Goal: Transaction & Acquisition: Purchase product/service

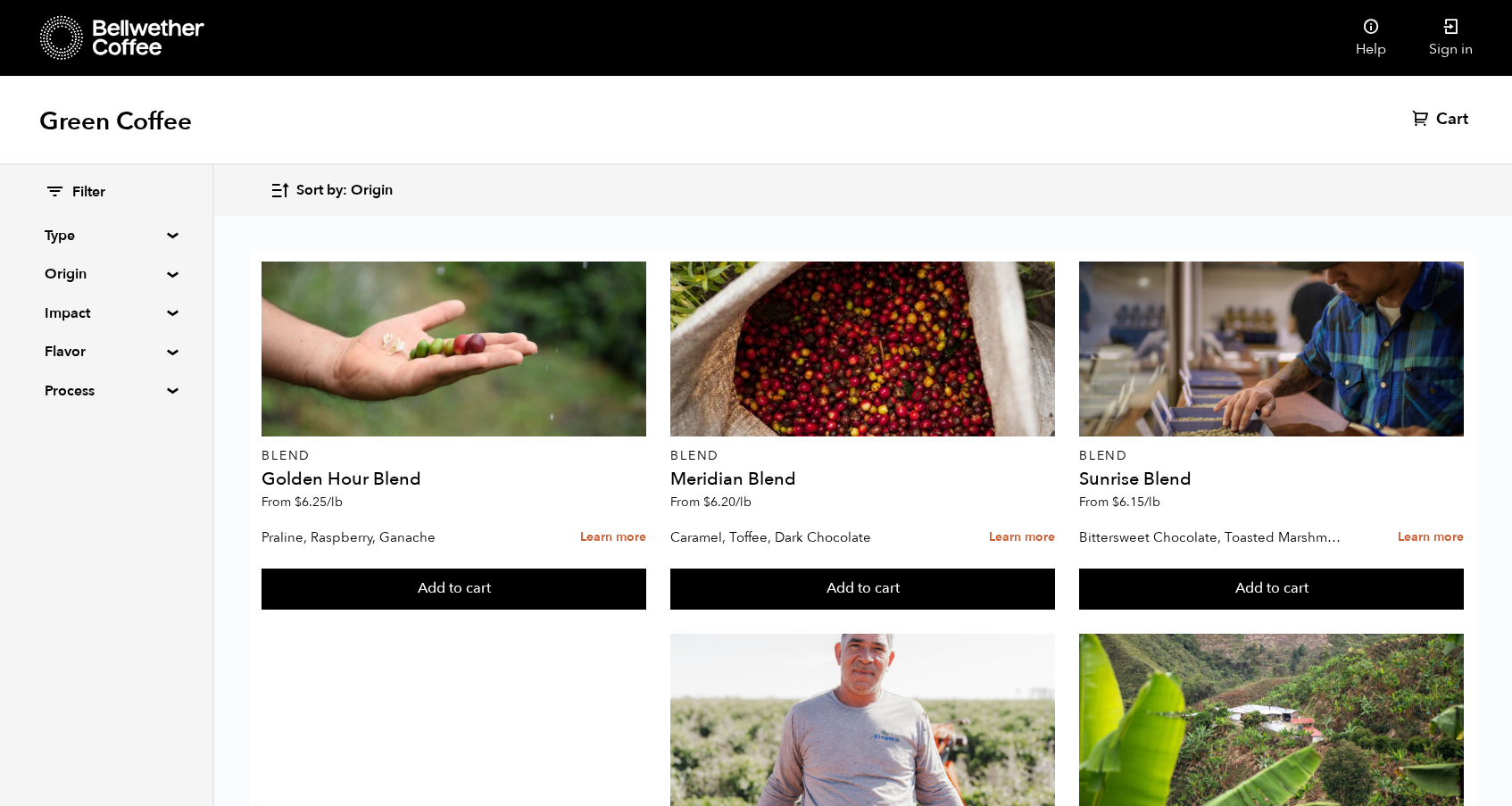
scroll to position [761, 0]
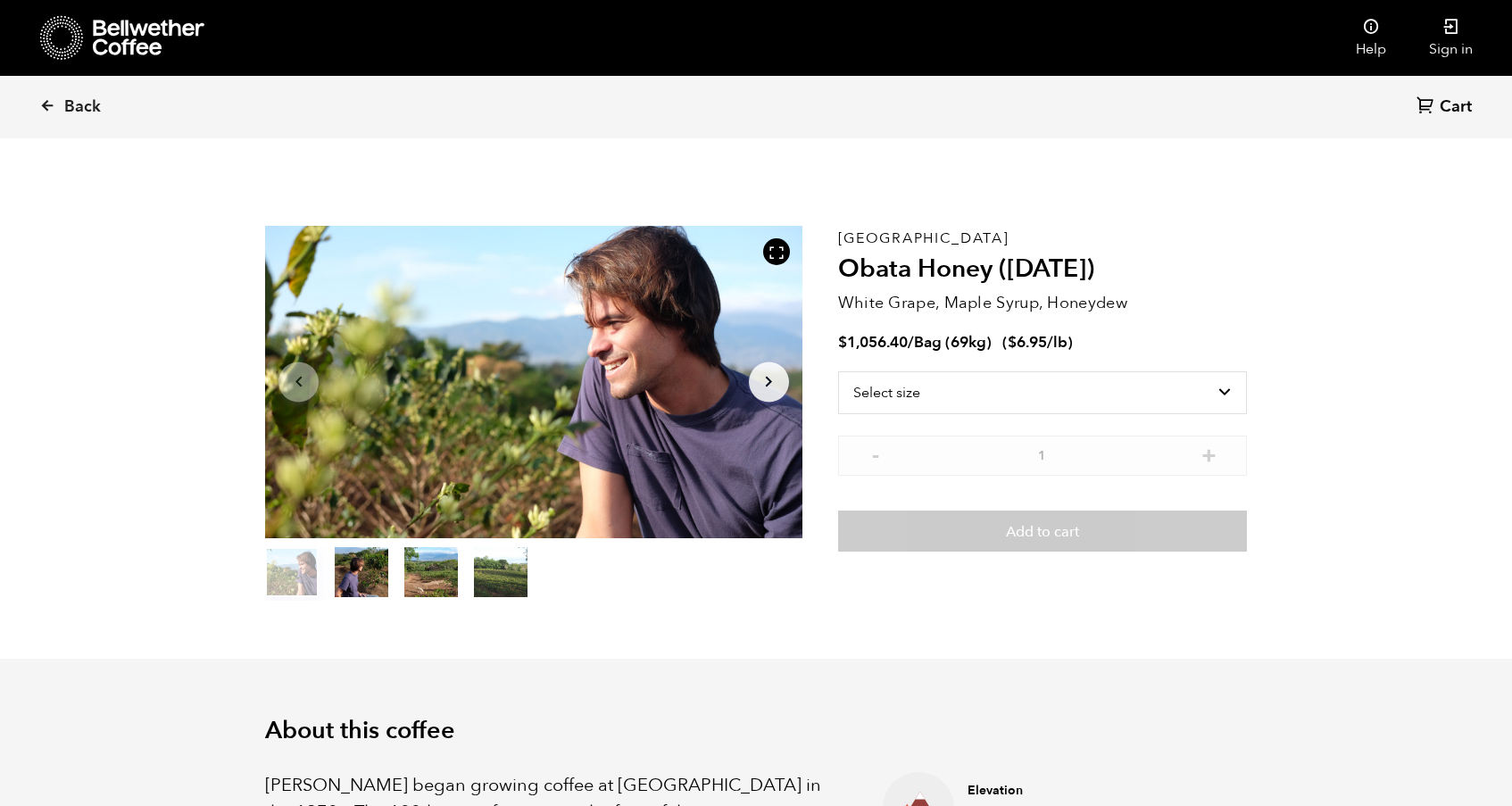
scroll to position [777, 950]
click at [353, 579] on button "item 1" at bounding box center [361, 576] width 54 height 50
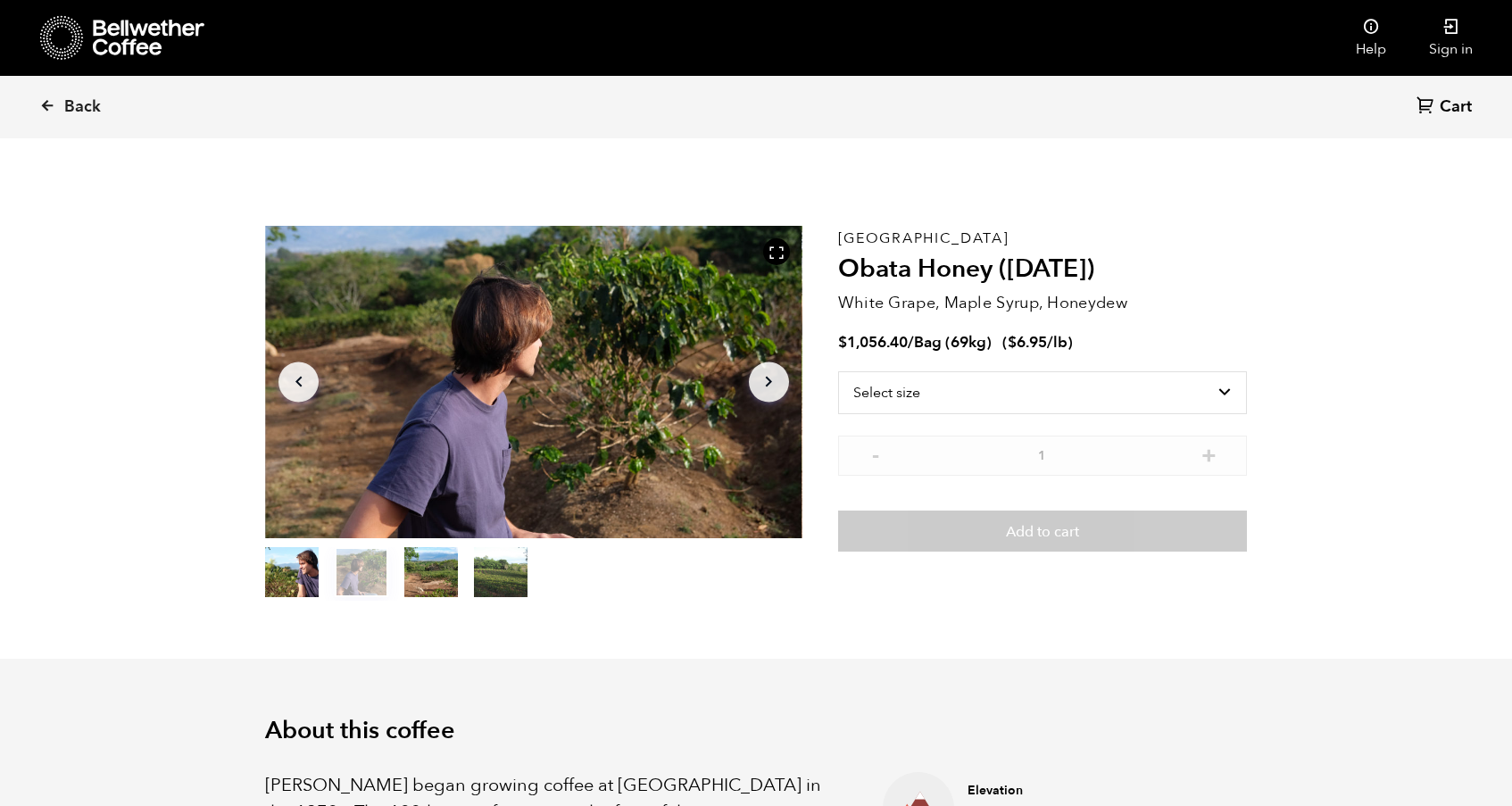
click at [413, 570] on button "item 2" at bounding box center [431, 576] width 54 height 50
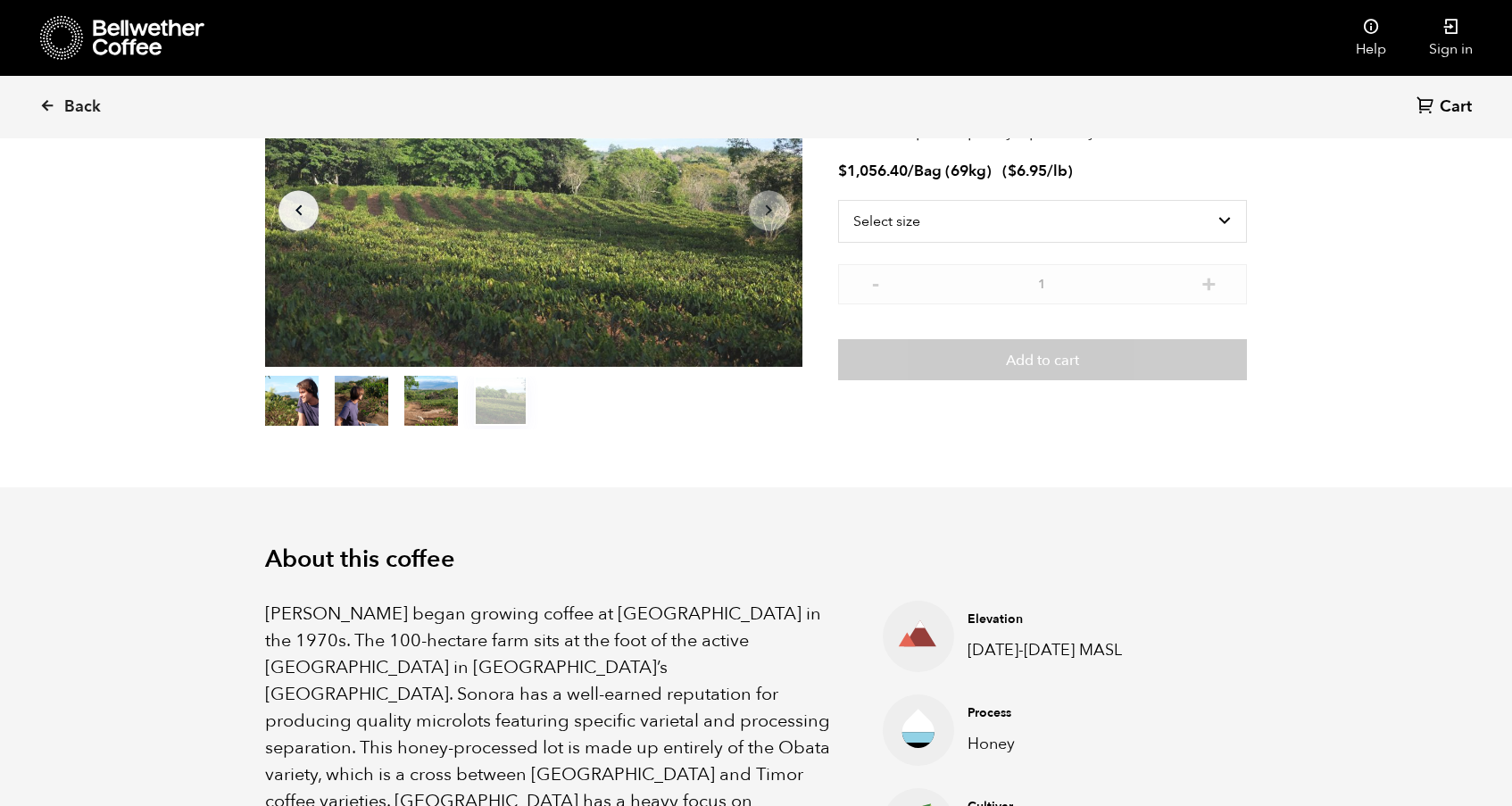
scroll to position [0, 0]
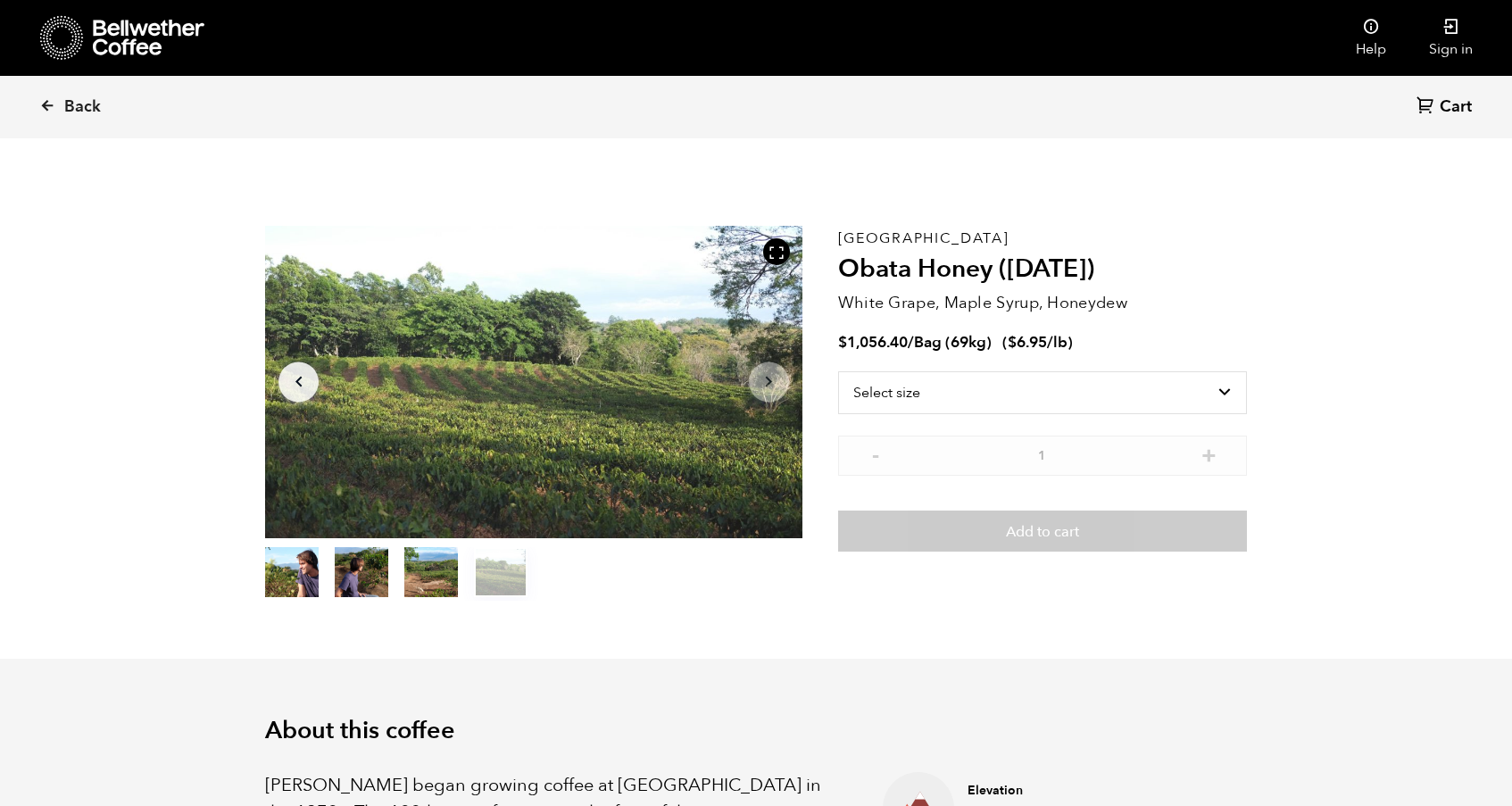
click at [437, 564] on button "item 2" at bounding box center [431, 576] width 54 height 50
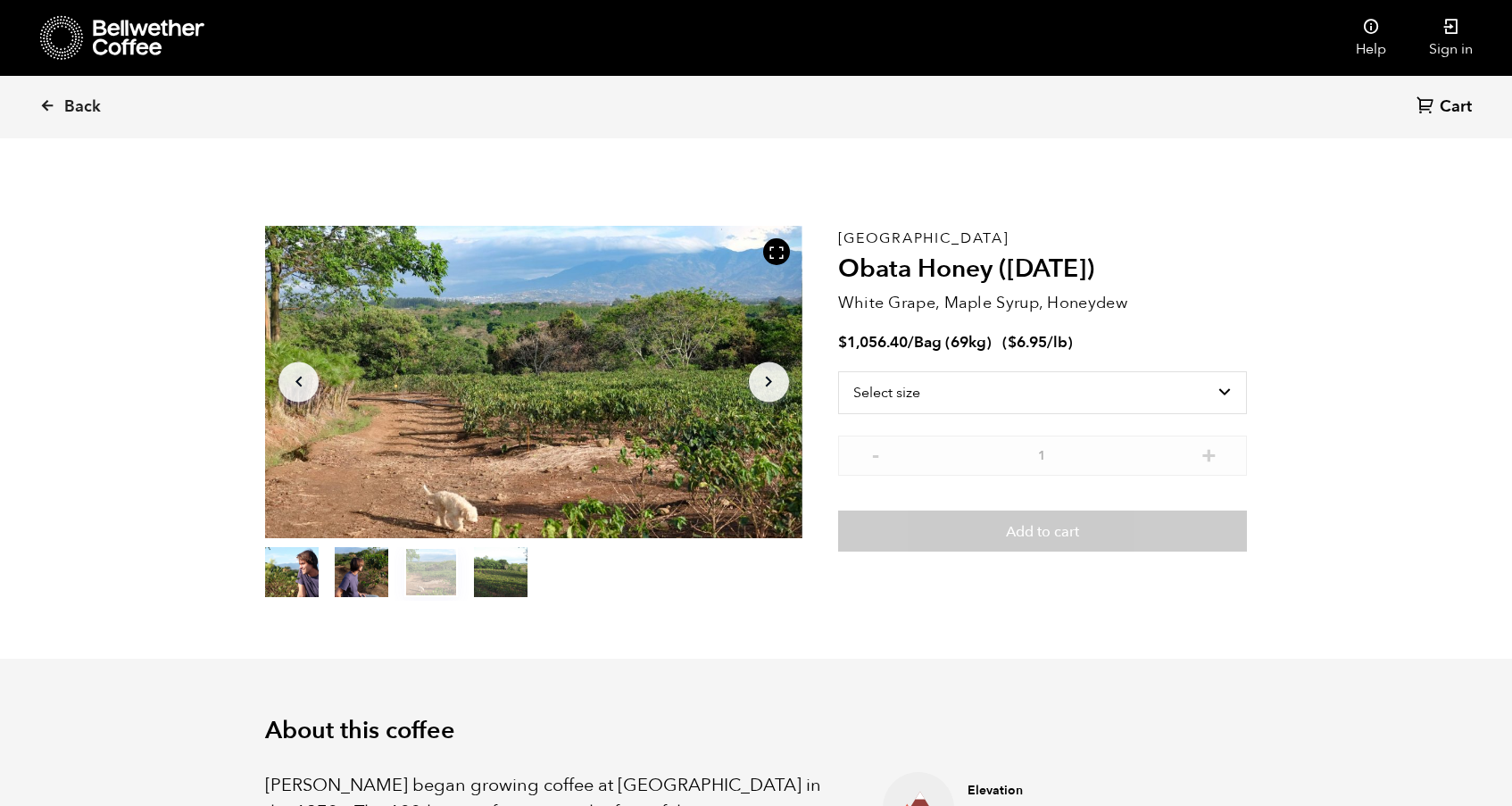
click at [499, 575] on button "item 3" at bounding box center [500, 576] width 54 height 50
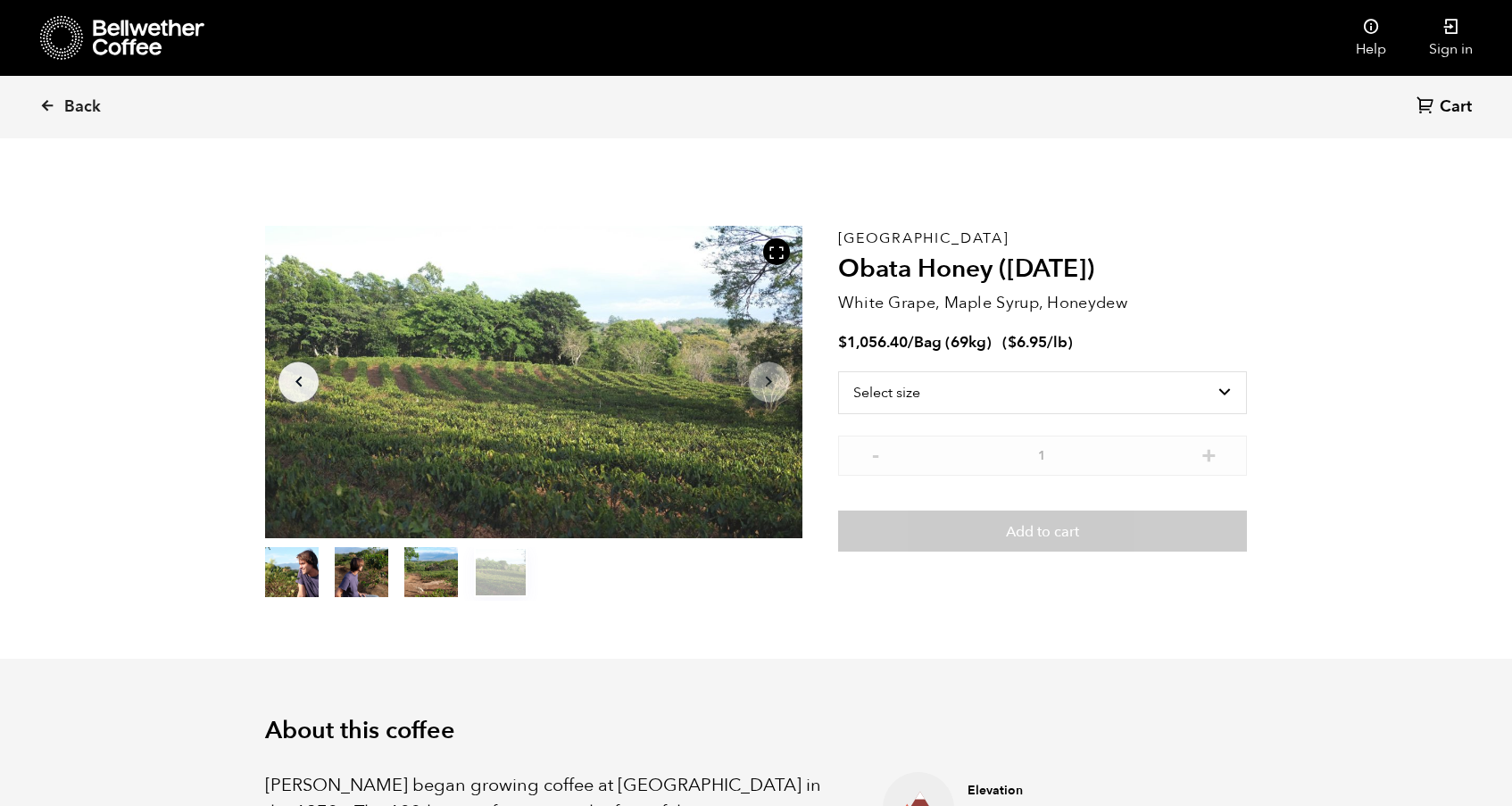
click at [435, 571] on button "item 2" at bounding box center [431, 576] width 54 height 50
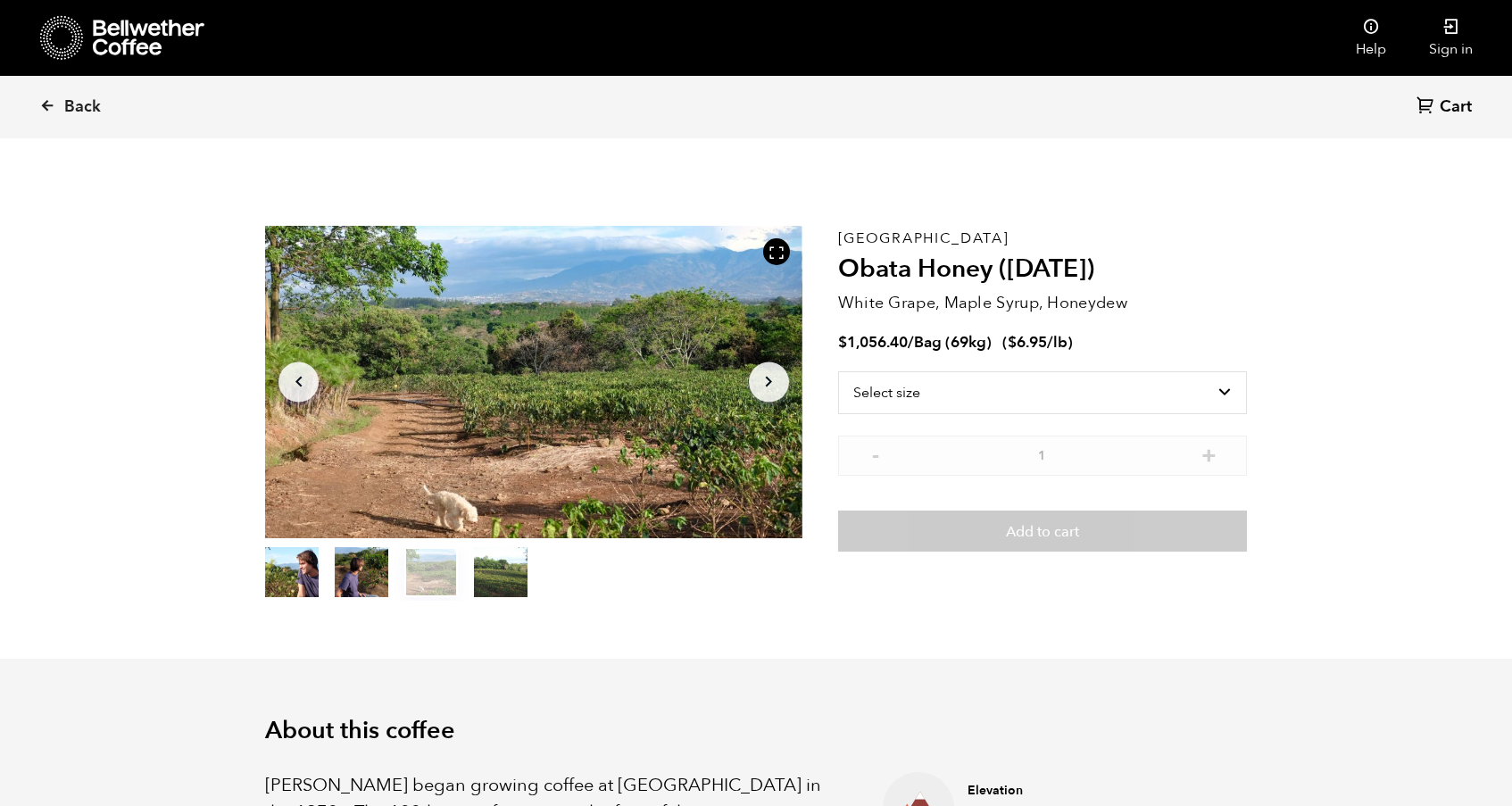
click at [382, 587] on button "item 1" at bounding box center [361, 576] width 54 height 50
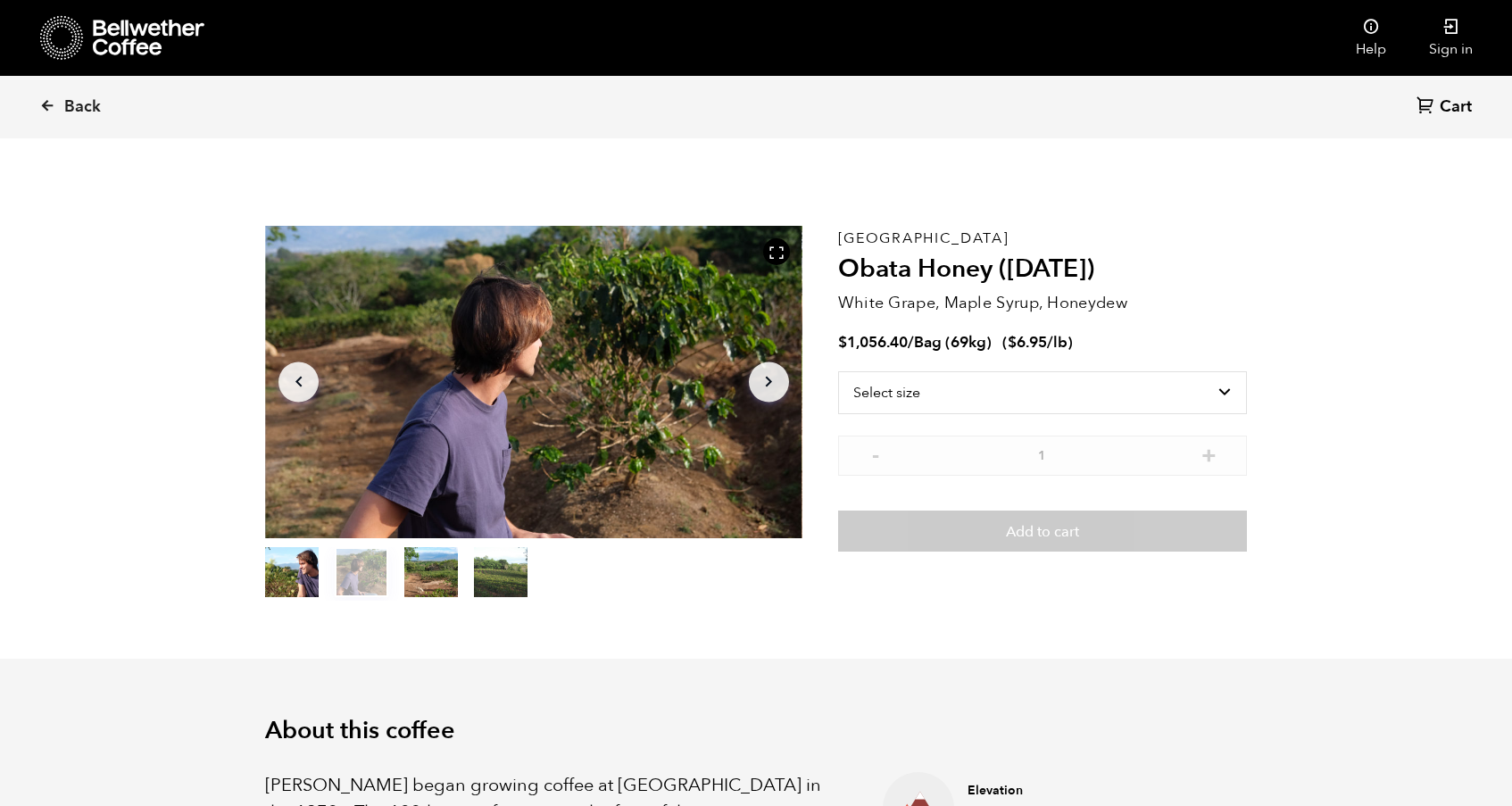
click at [294, 580] on button "item 0" at bounding box center [291, 576] width 54 height 50
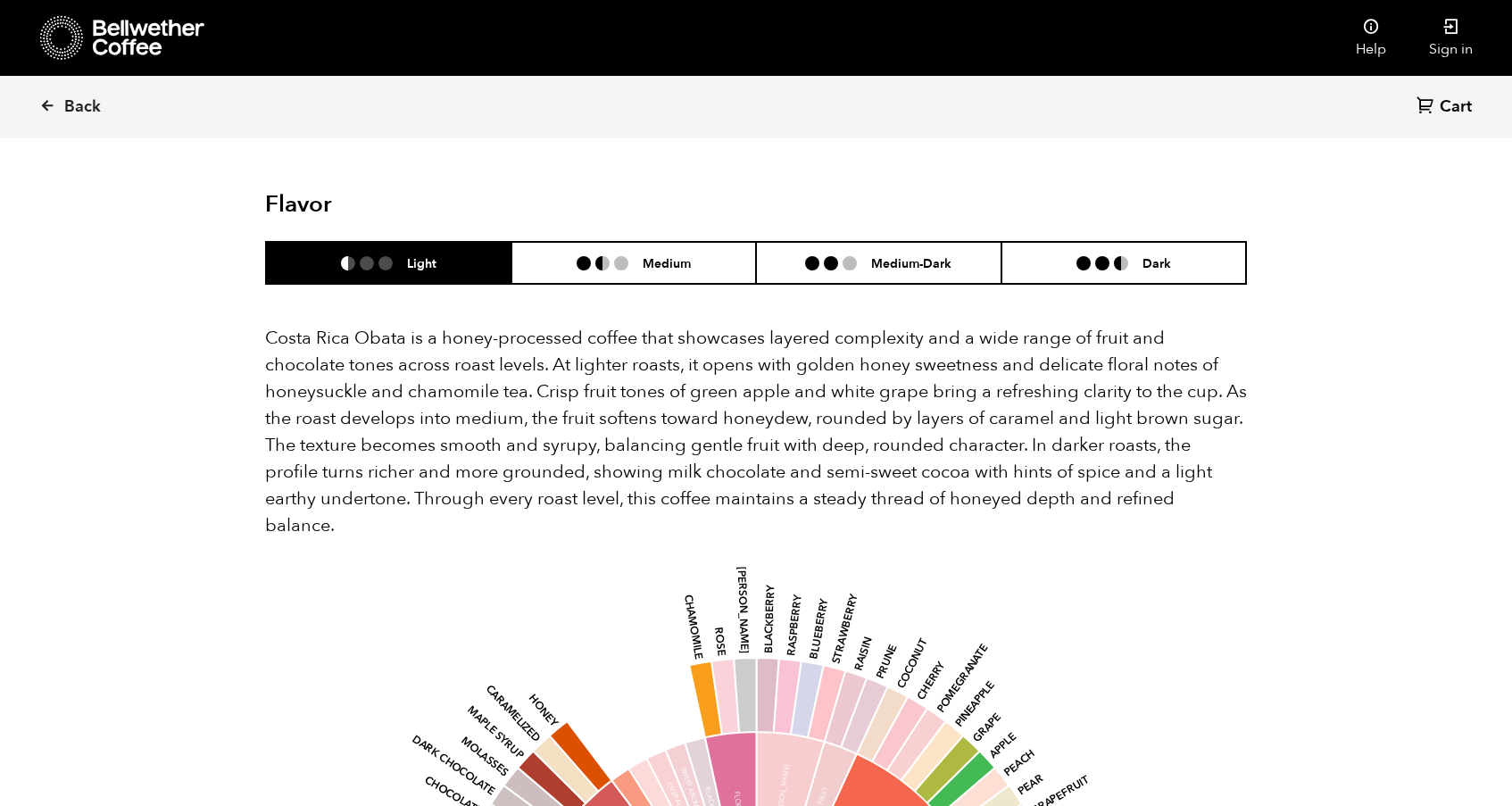
scroll to position [1559, 0]
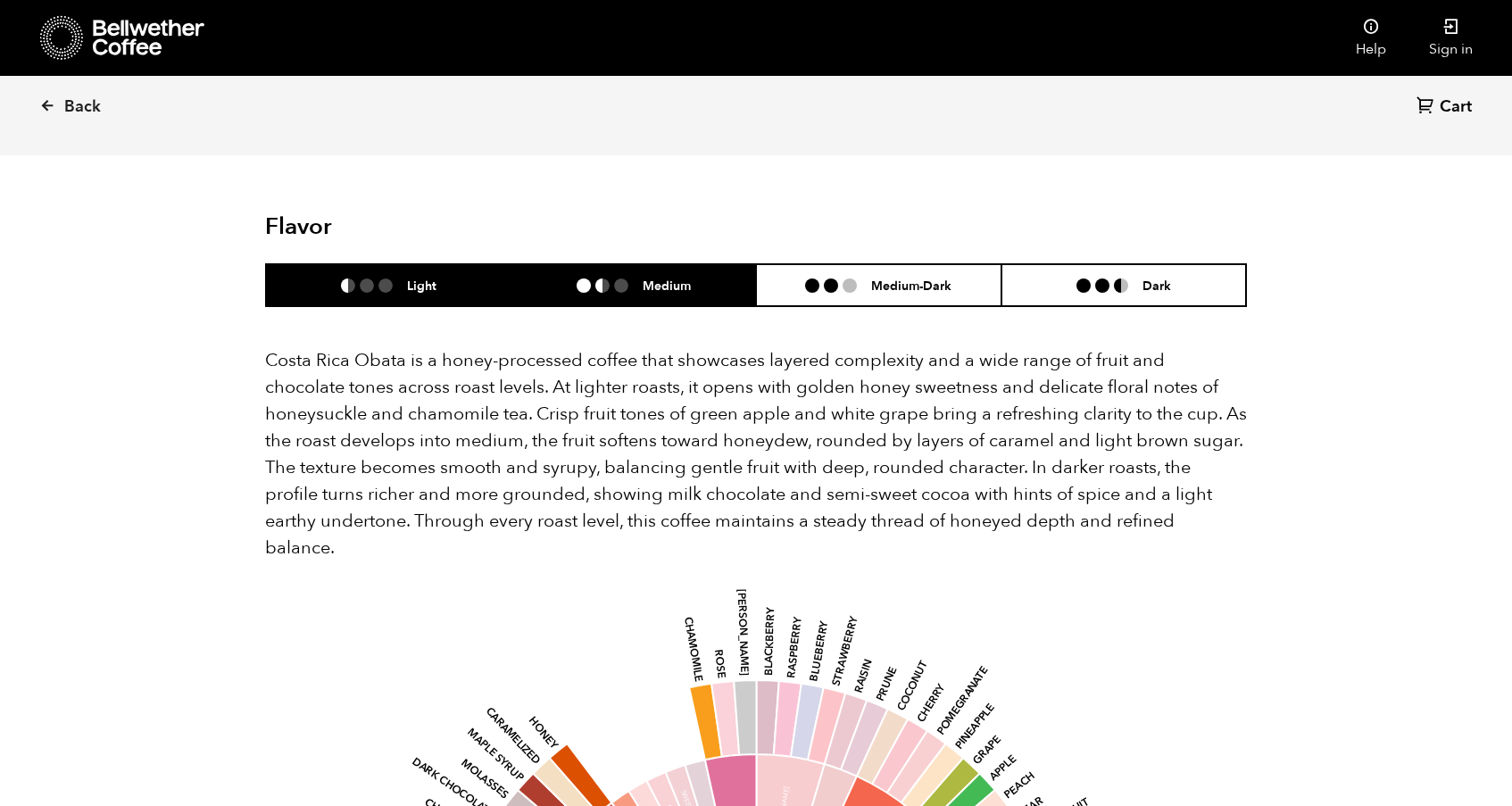
click at [608, 278] on ul at bounding box center [609, 286] width 66 height 15
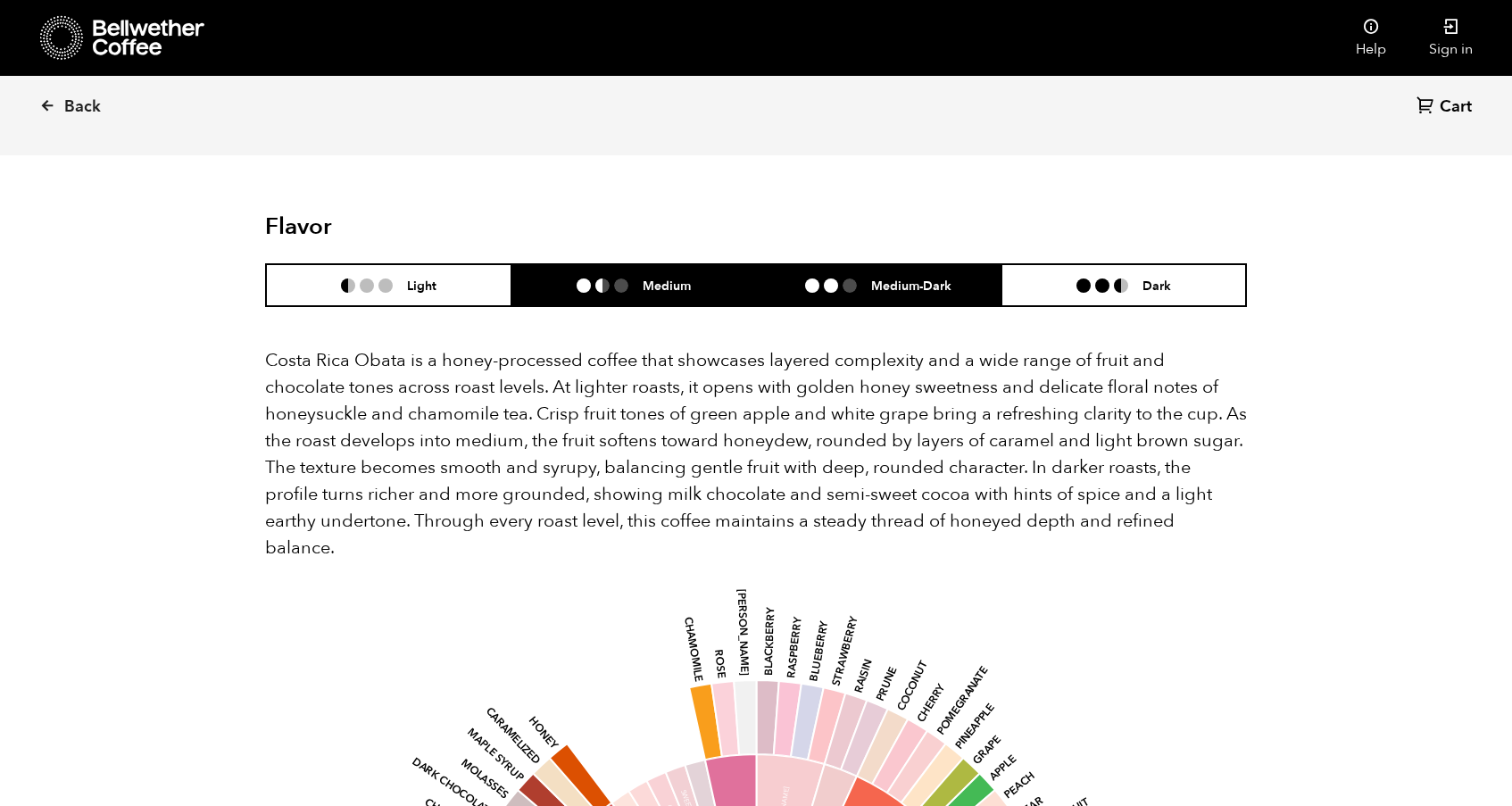
click at [846, 278] on li at bounding box center [849, 286] width 15 height 15
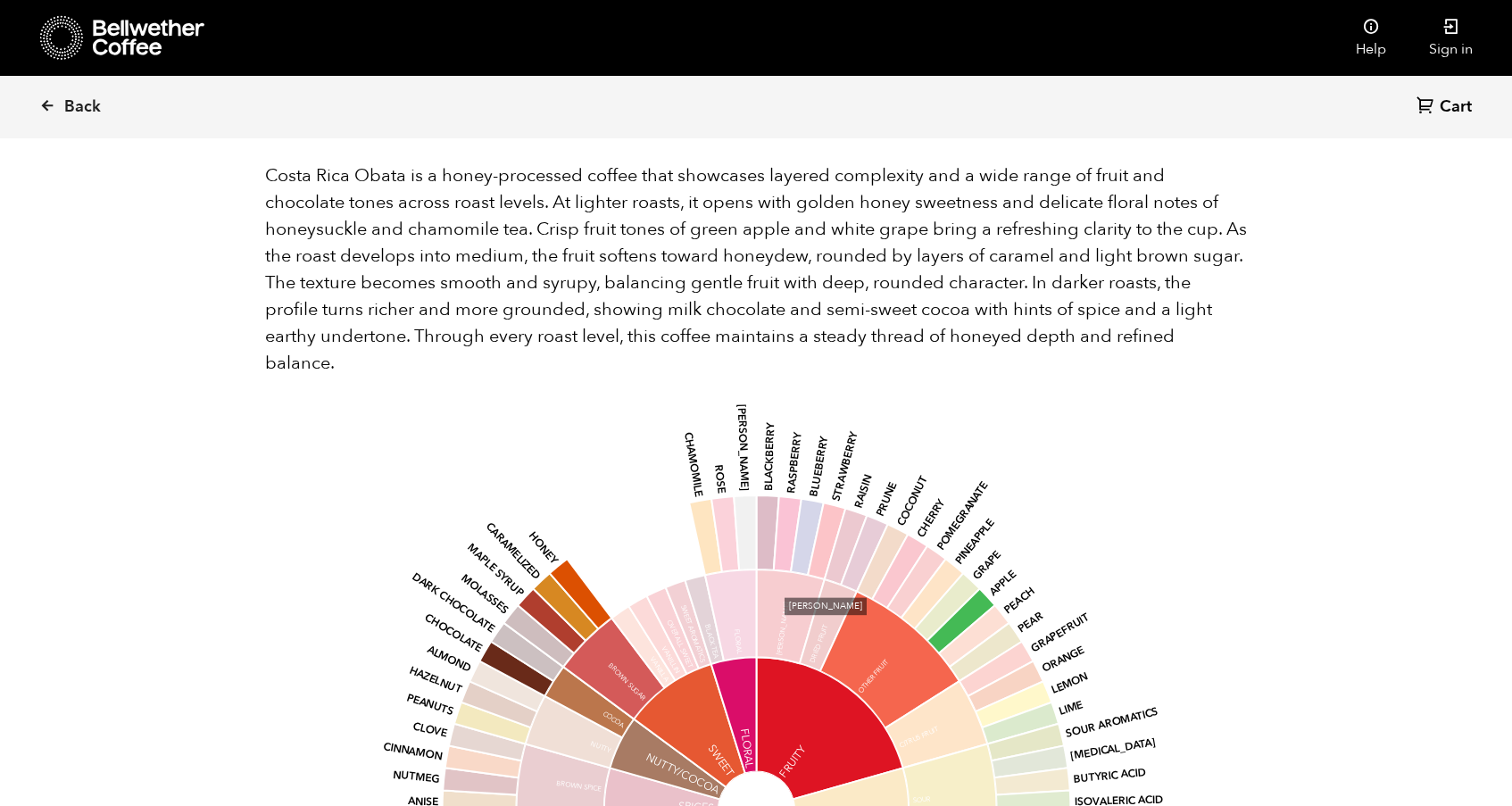
scroll to position [1410, 0]
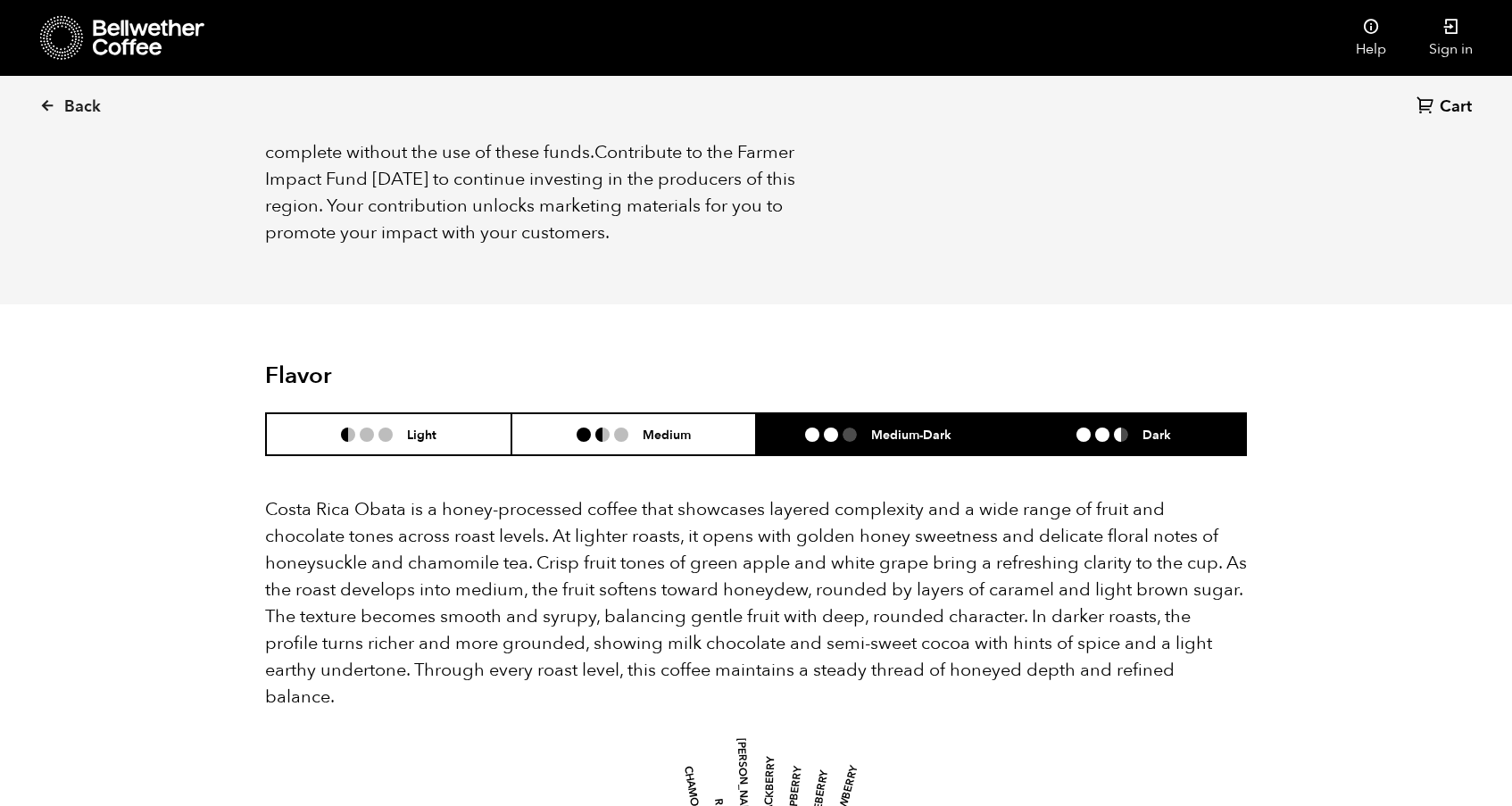
click at [1095, 428] on li at bounding box center [1102, 435] width 15 height 15
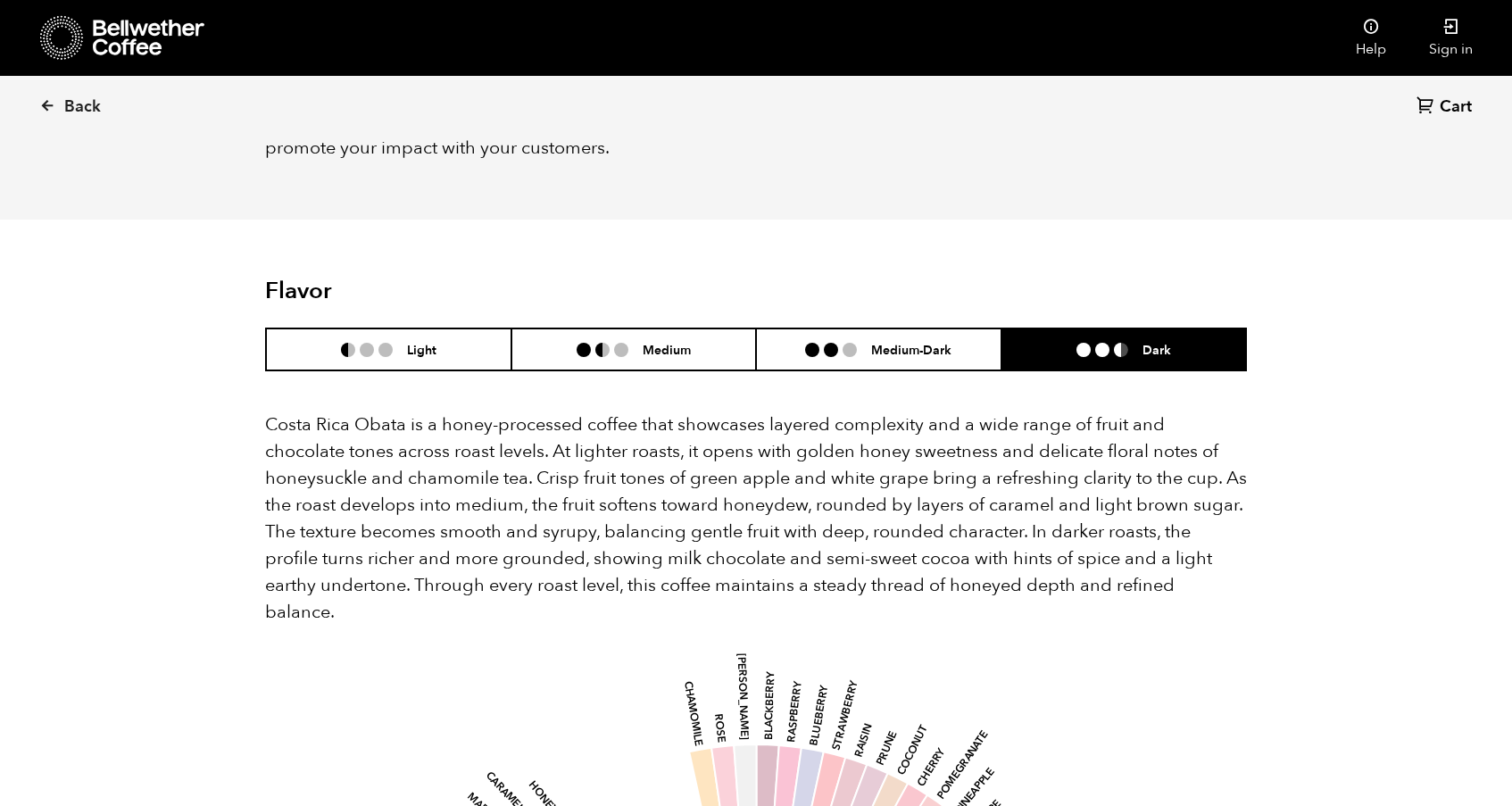
scroll to position [1493, 0]
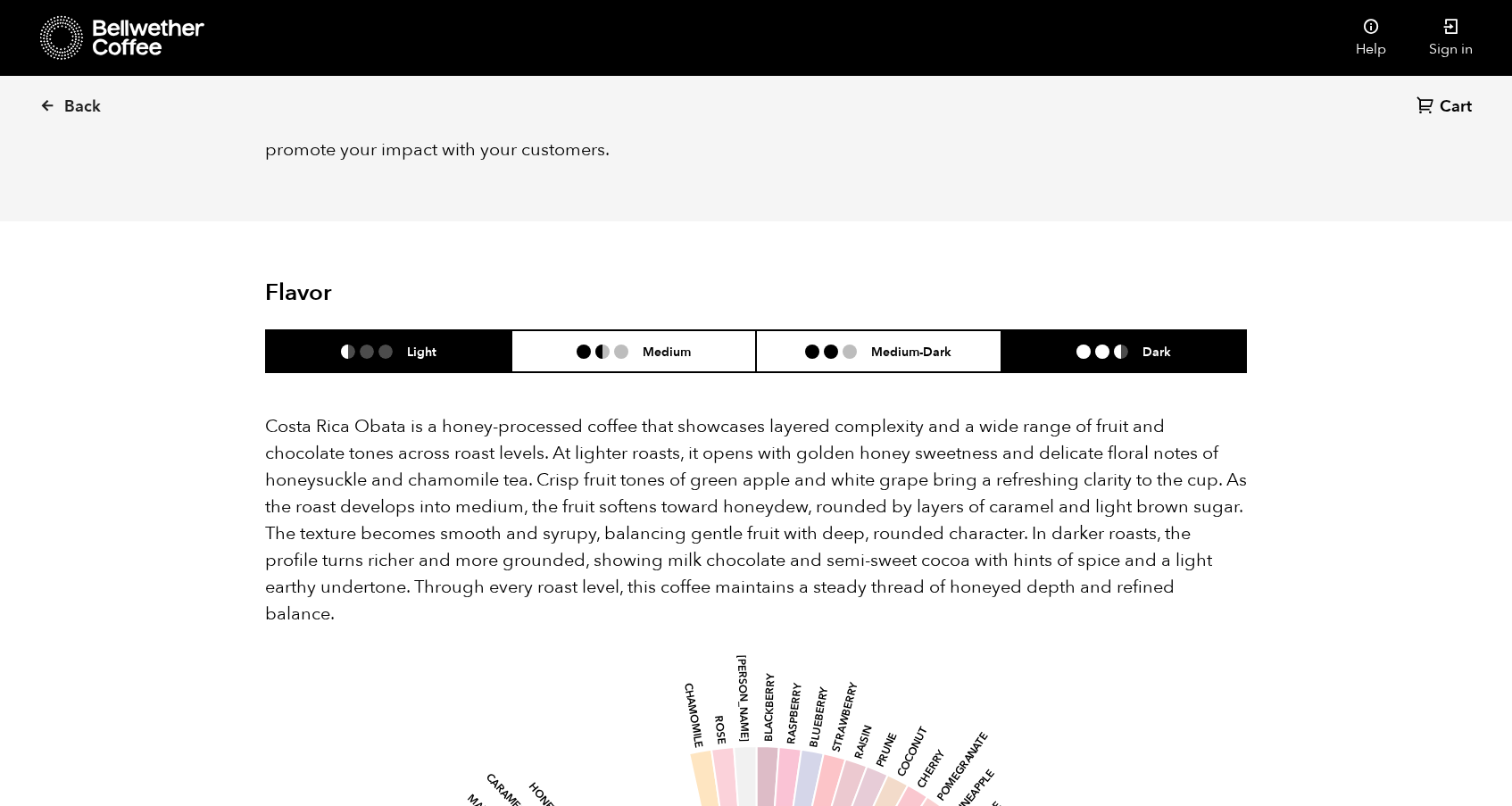
click at [487, 330] on li "Light" at bounding box center [388, 351] width 245 height 42
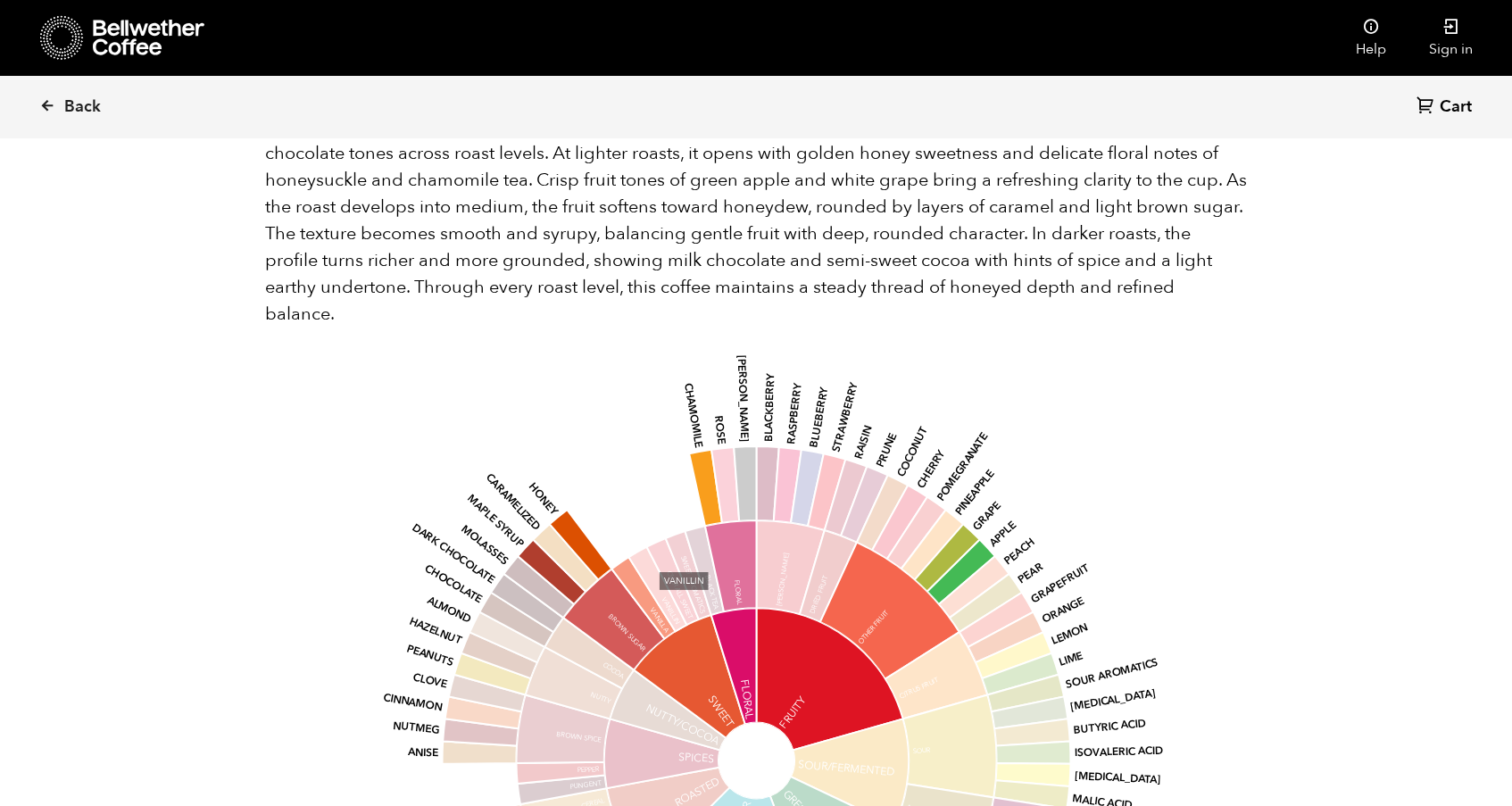
scroll to position [1980, 0]
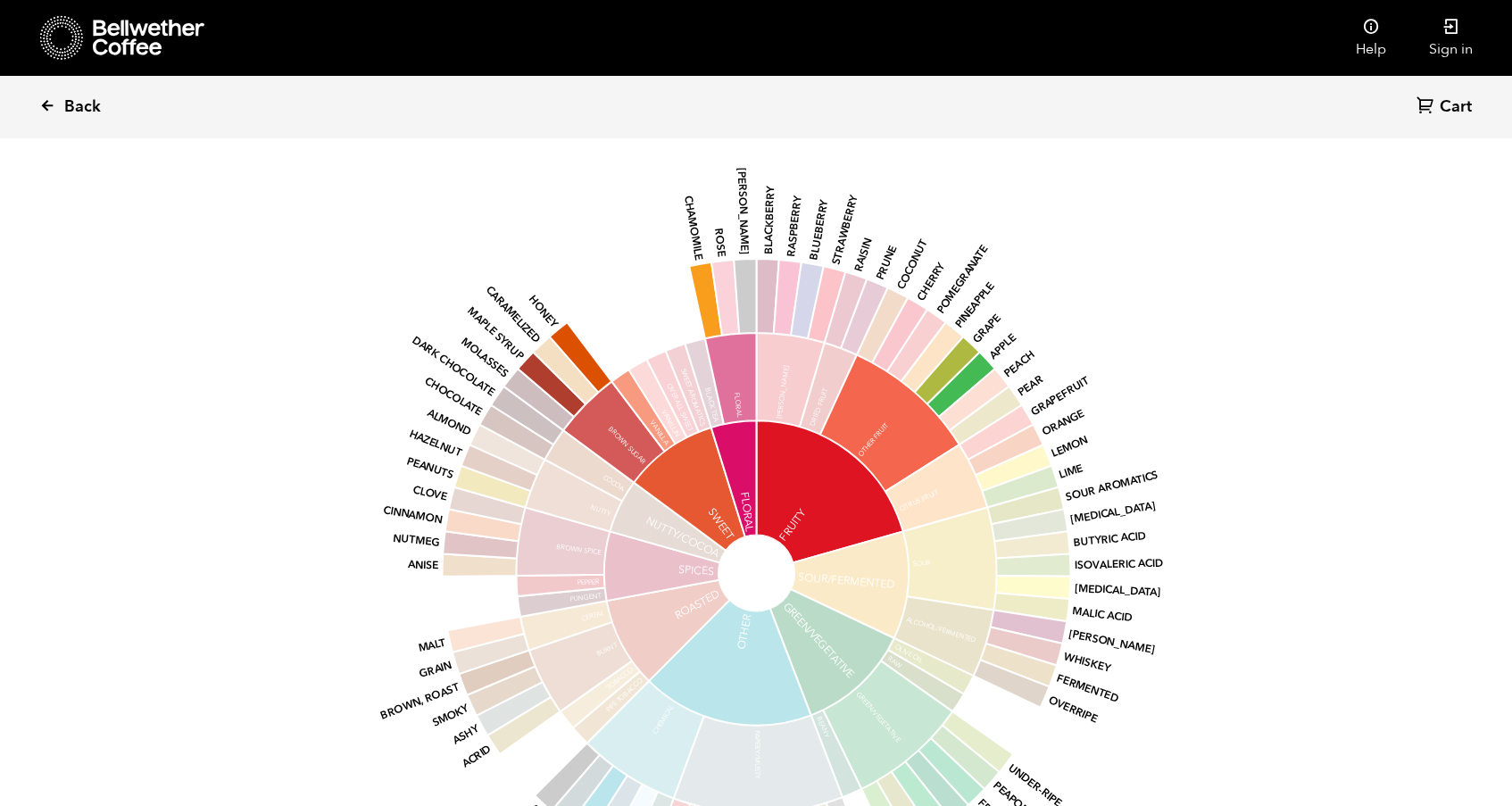
click at [54, 116] on link "Back" at bounding box center [95, 106] width 111 height 61
